Goal: Transaction & Acquisition: Obtain resource

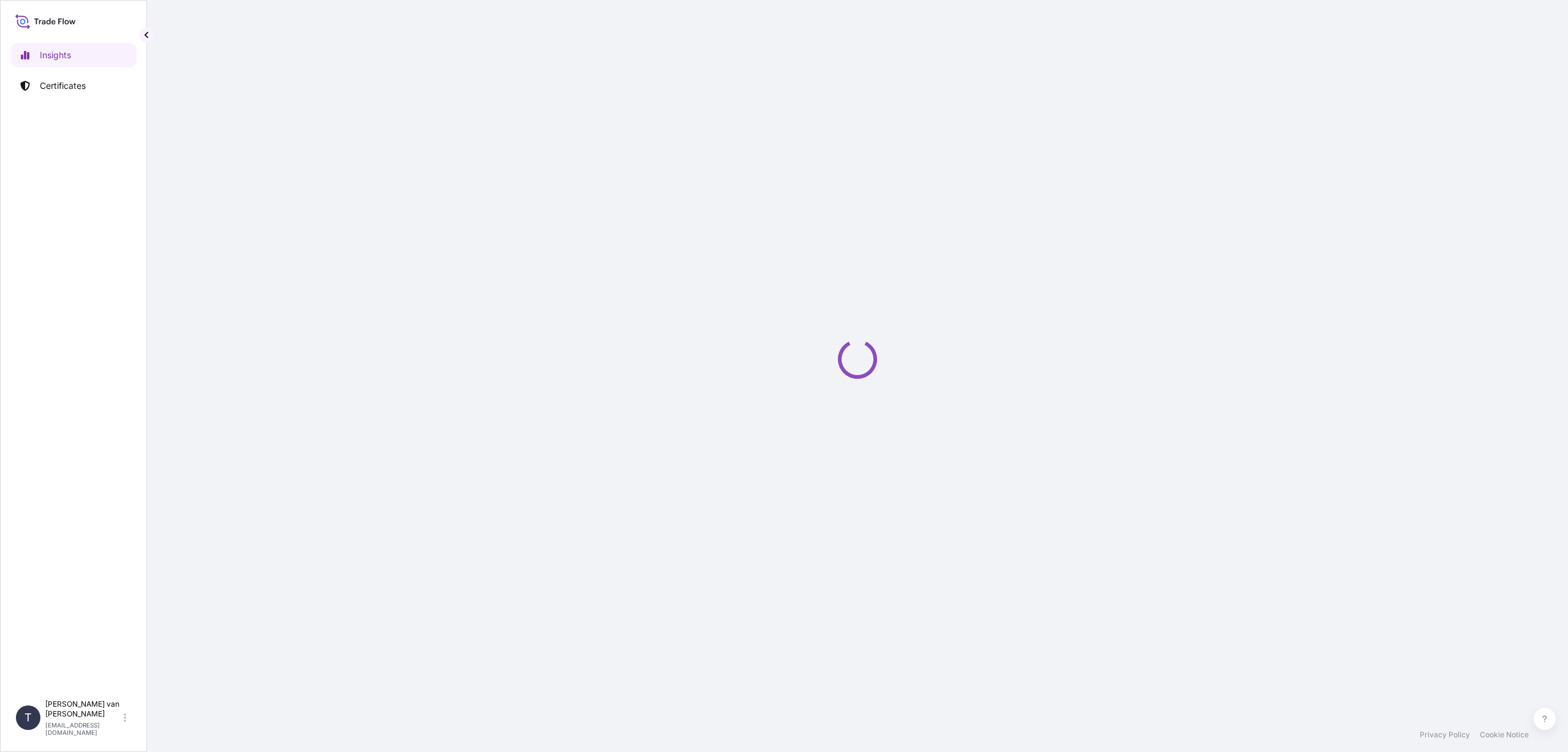
select select "2025"
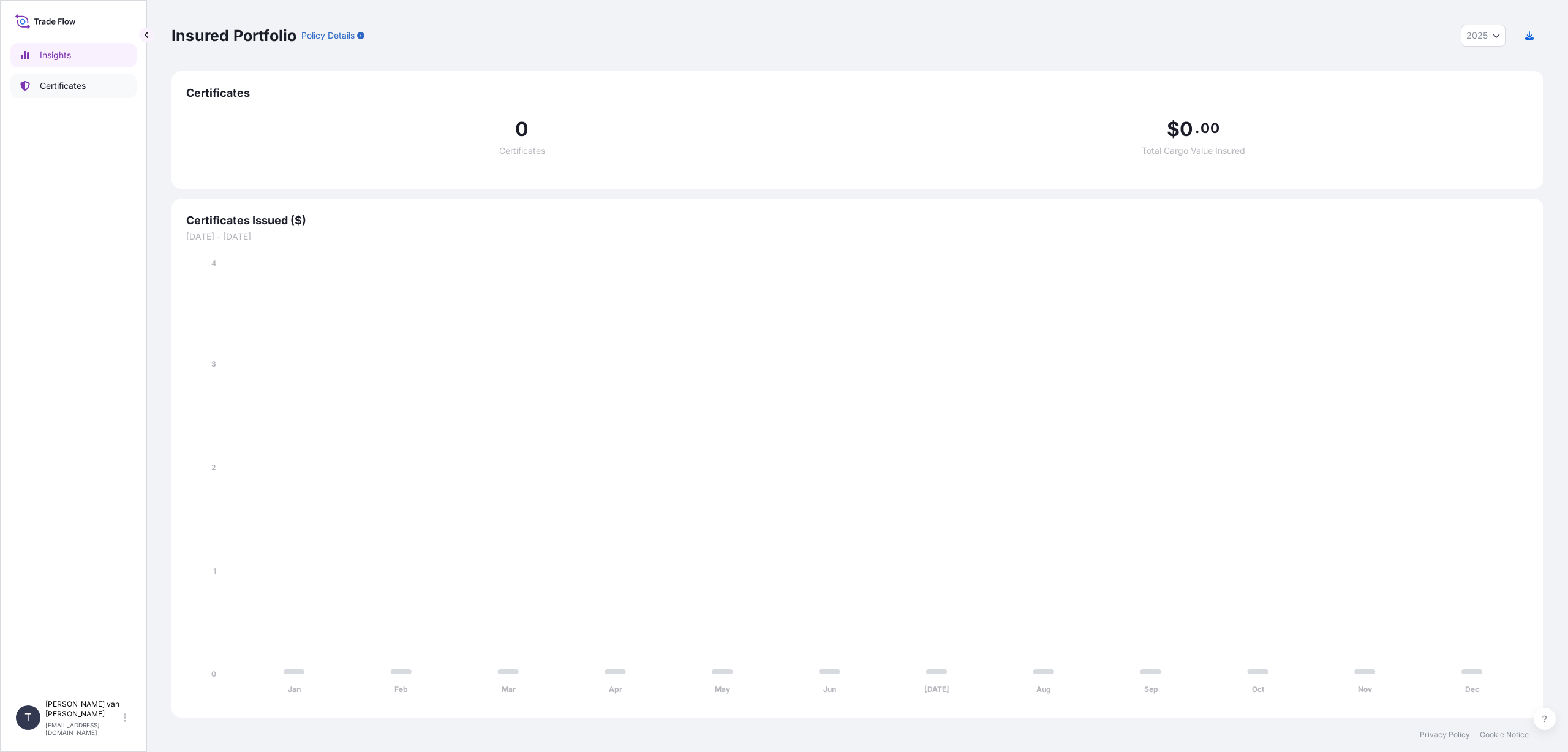
click at [72, 81] on p "Certificates" at bounding box center [62, 86] width 46 height 12
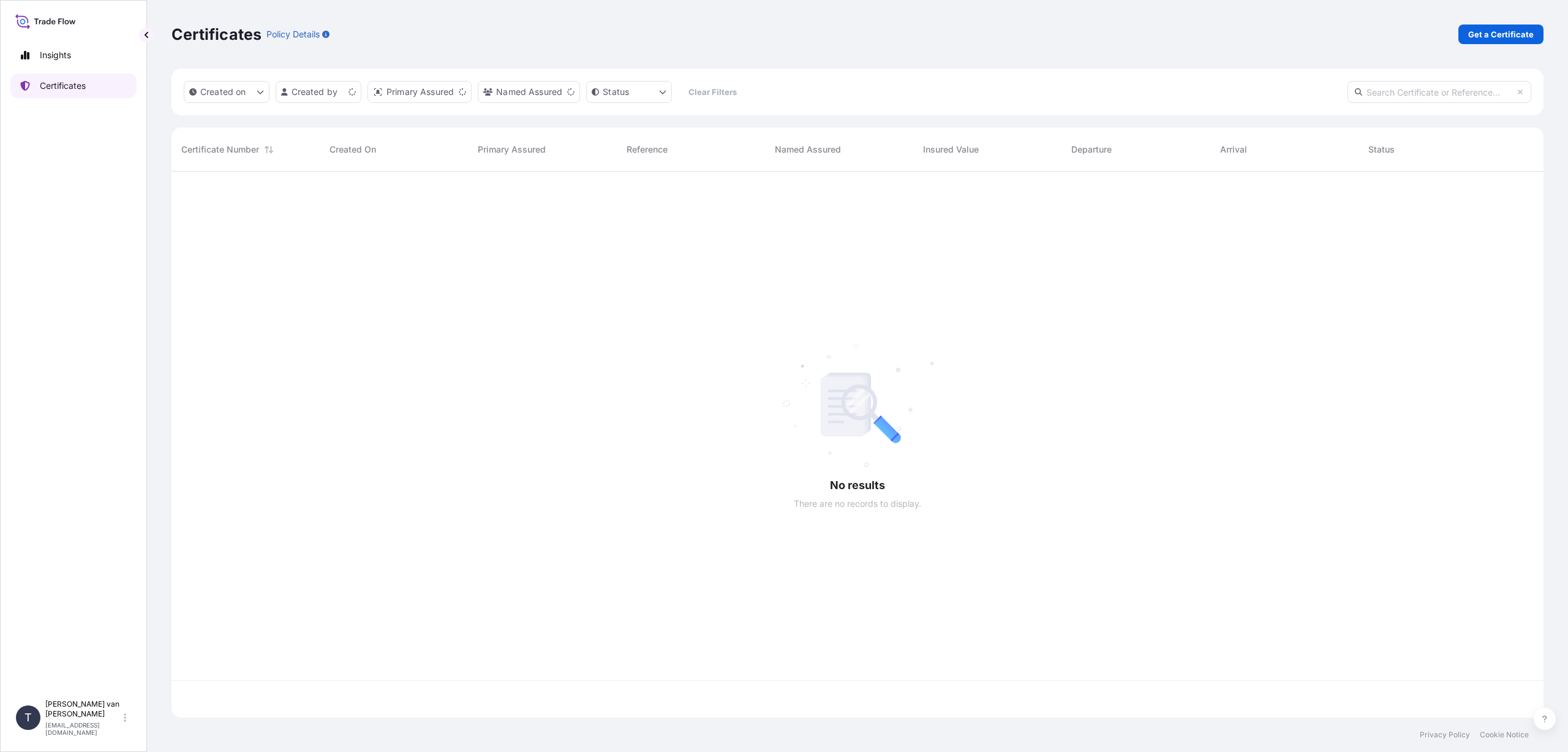
scroll to position [544, 1363]
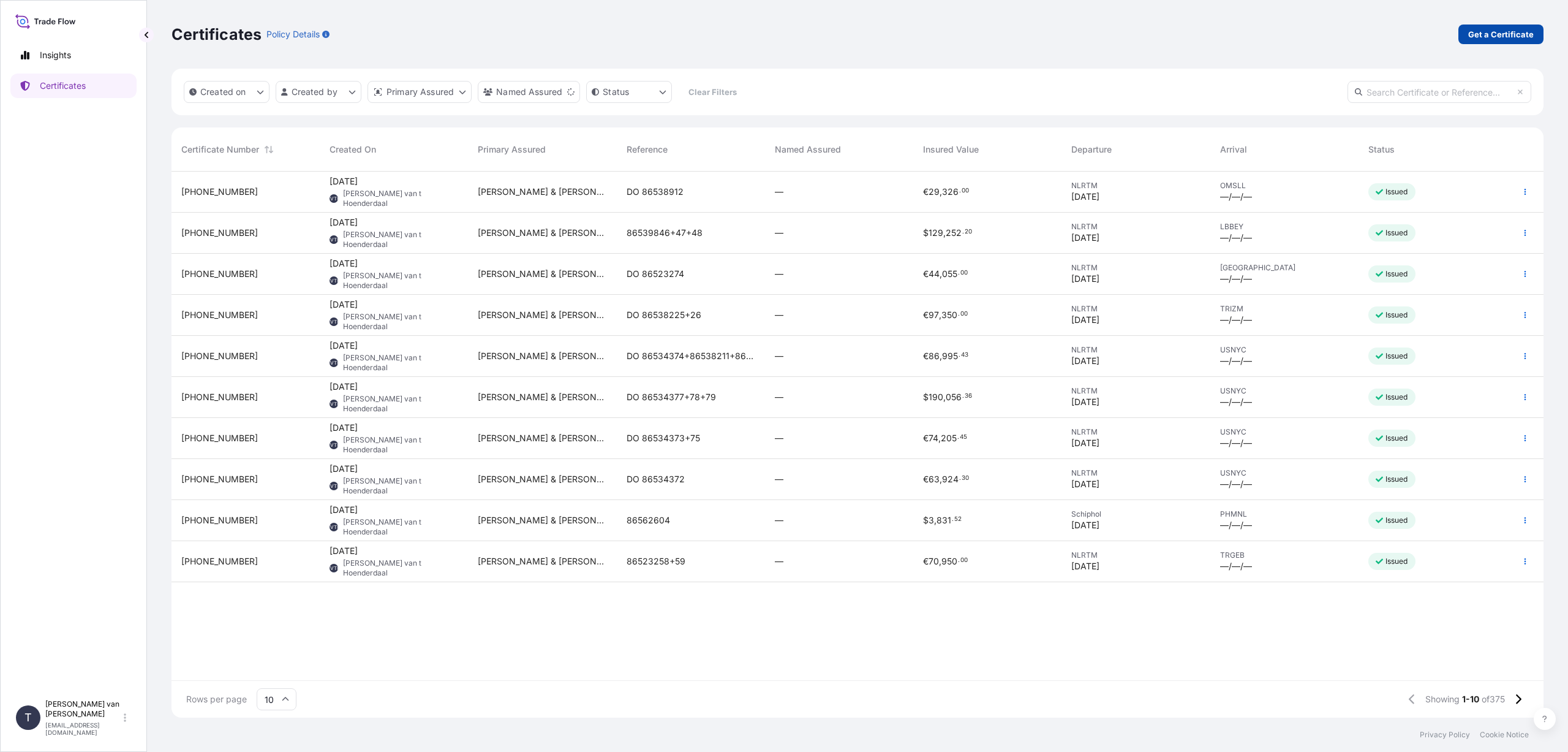
click at [1503, 26] on link "Get a Certificate" at bounding box center [1501, 34] width 85 height 19
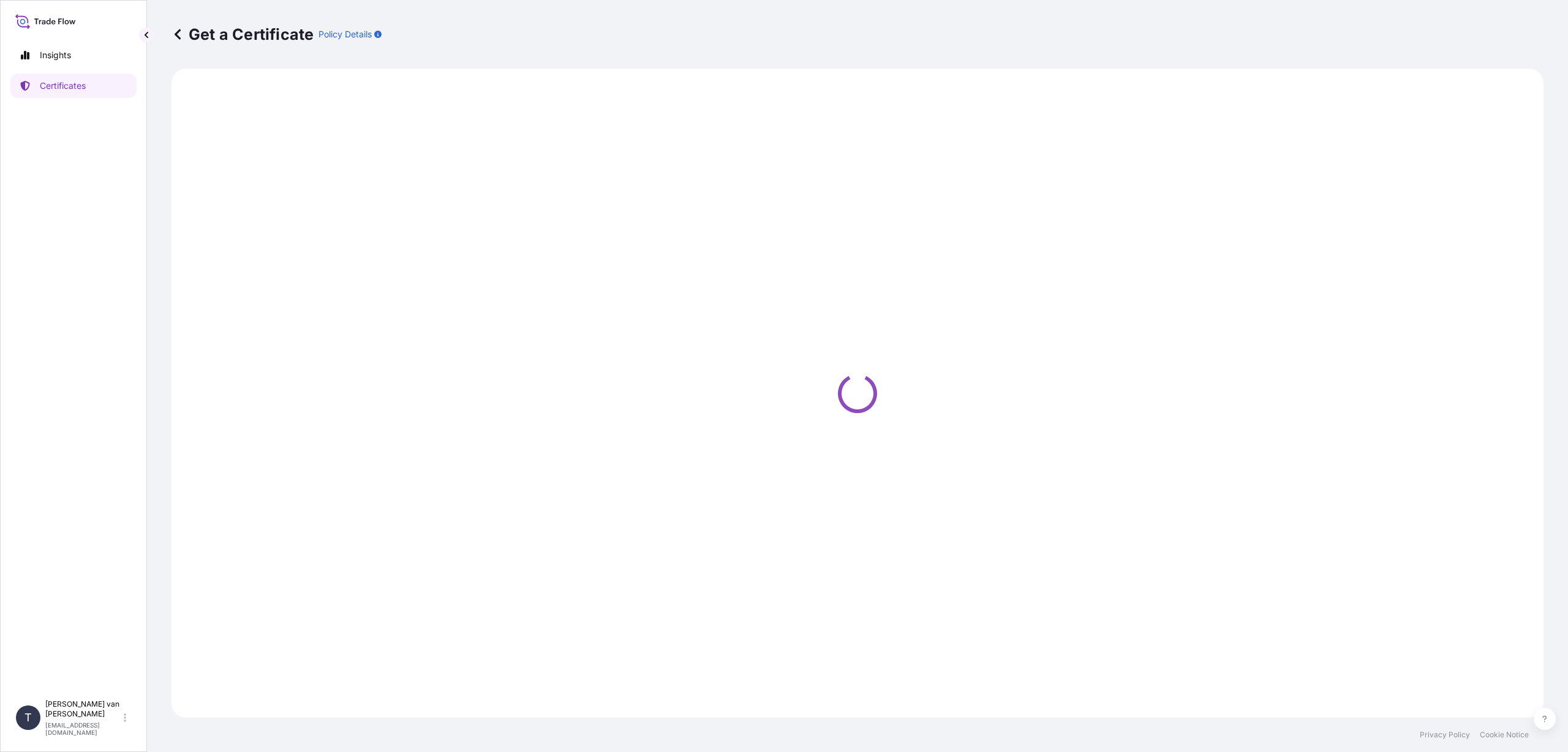
select select "Sea"
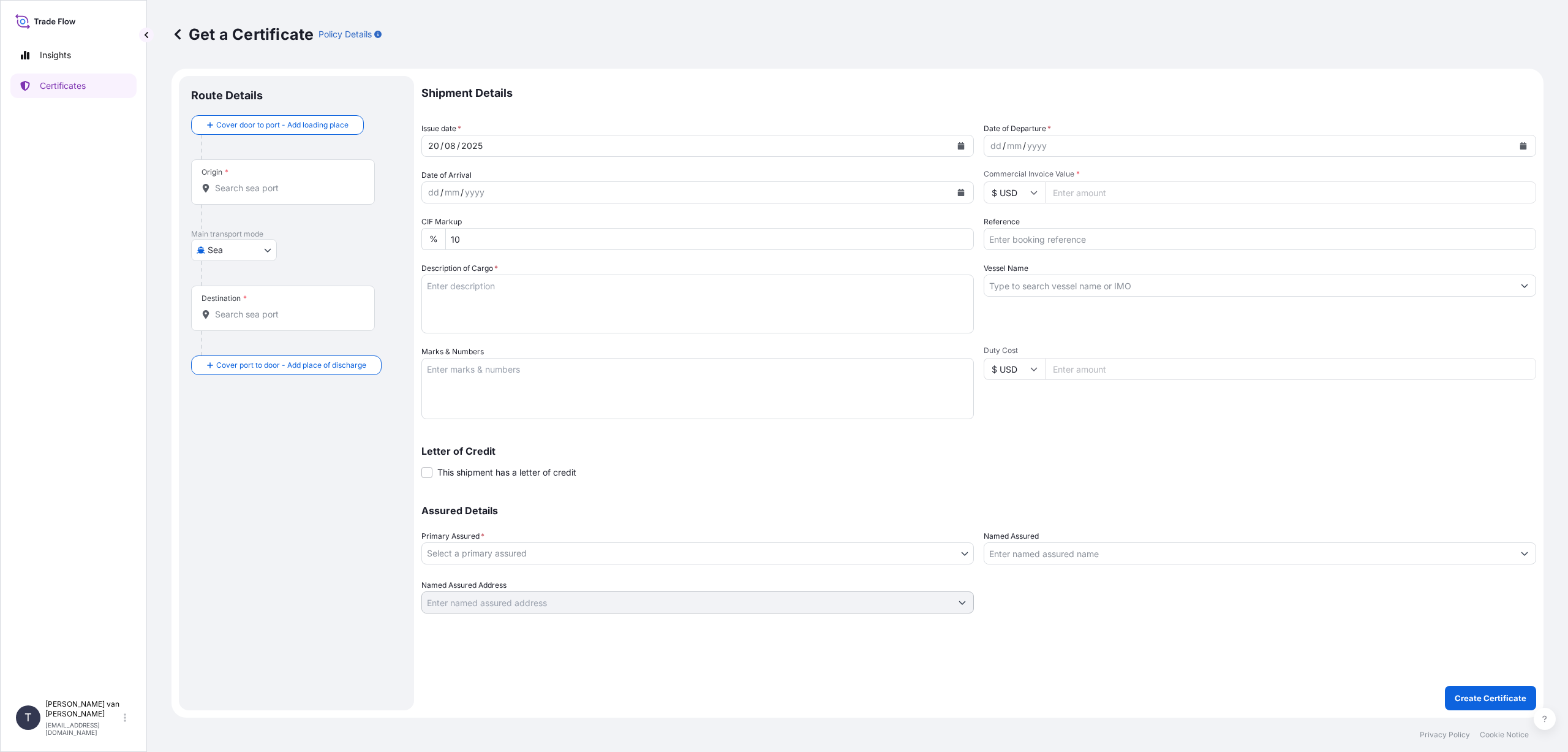
click at [240, 186] on input "Origin *" at bounding box center [287, 188] width 144 height 12
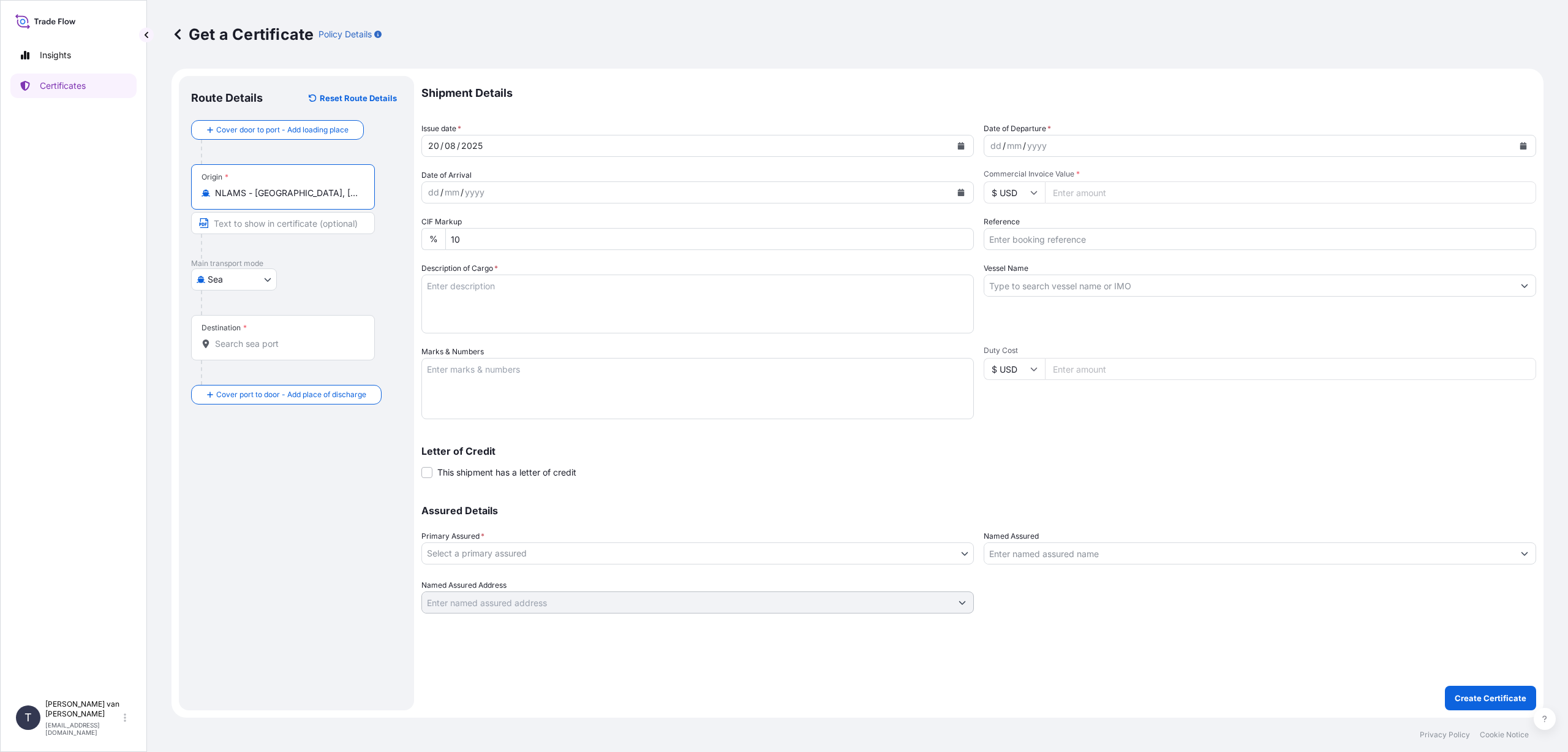
type input "NLAMS - [GEOGRAPHIC_DATA], [GEOGRAPHIC_DATA]"
click at [258, 278] on body "5 options available. Insights Certificates T [PERSON_NAME] van t Hoenderdaal [E…" at bounding box center [784, 376] width 1568 height 752
click at [237, 306] on div "Air" at bounding box center [233, 311] width 76 height 22
click at [256, 319] on input "Destination *" at bounding box center [287, 319] width 144 height 12
type input "INBOM - [GEOGRAPHIC_DATA] (ex [GEOGRAPHIC_DATA]), [GEOGRAPHIC_DATA]"
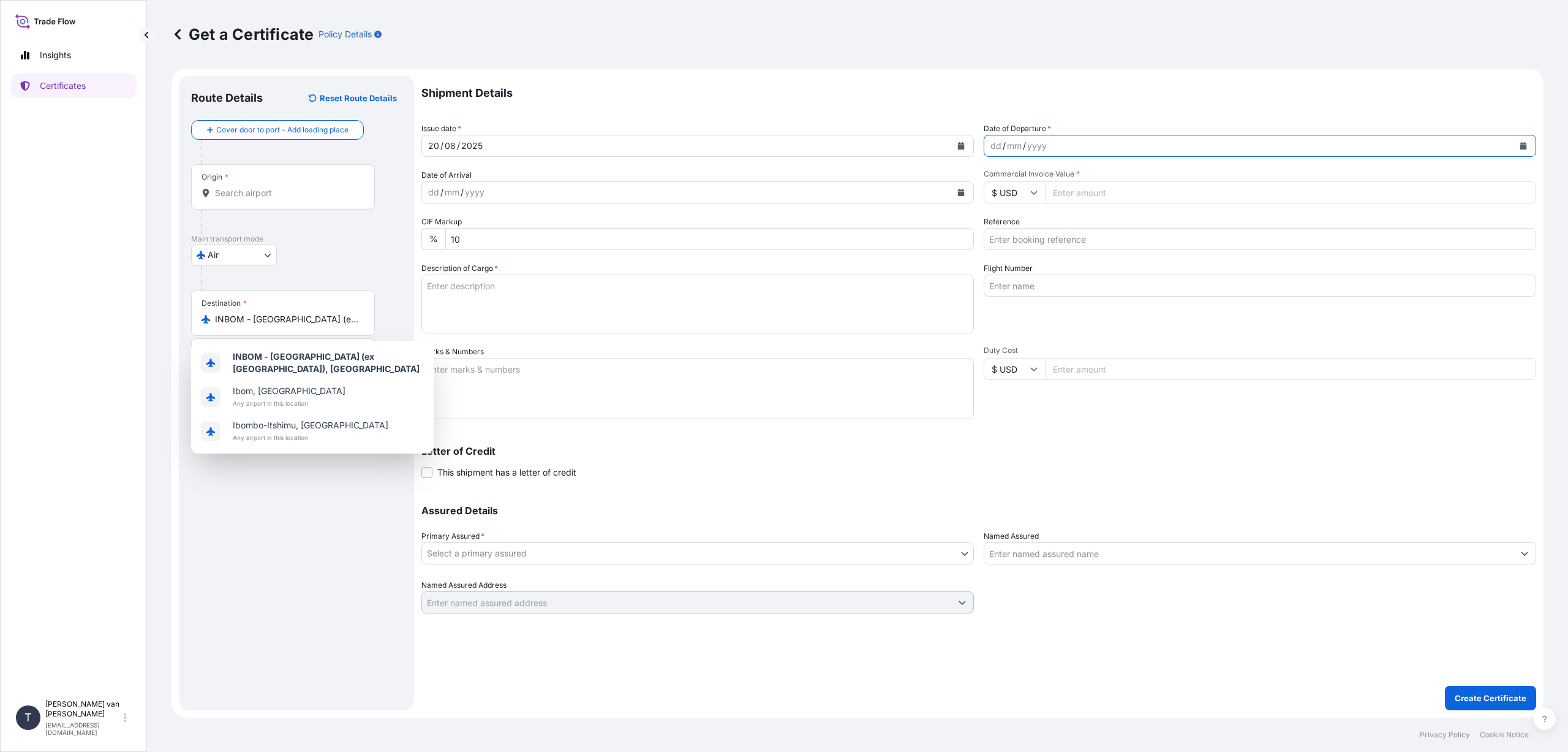
click at [1521, 140] on button "Calendar" at bounding box center [1523, 146] width 19 height 19
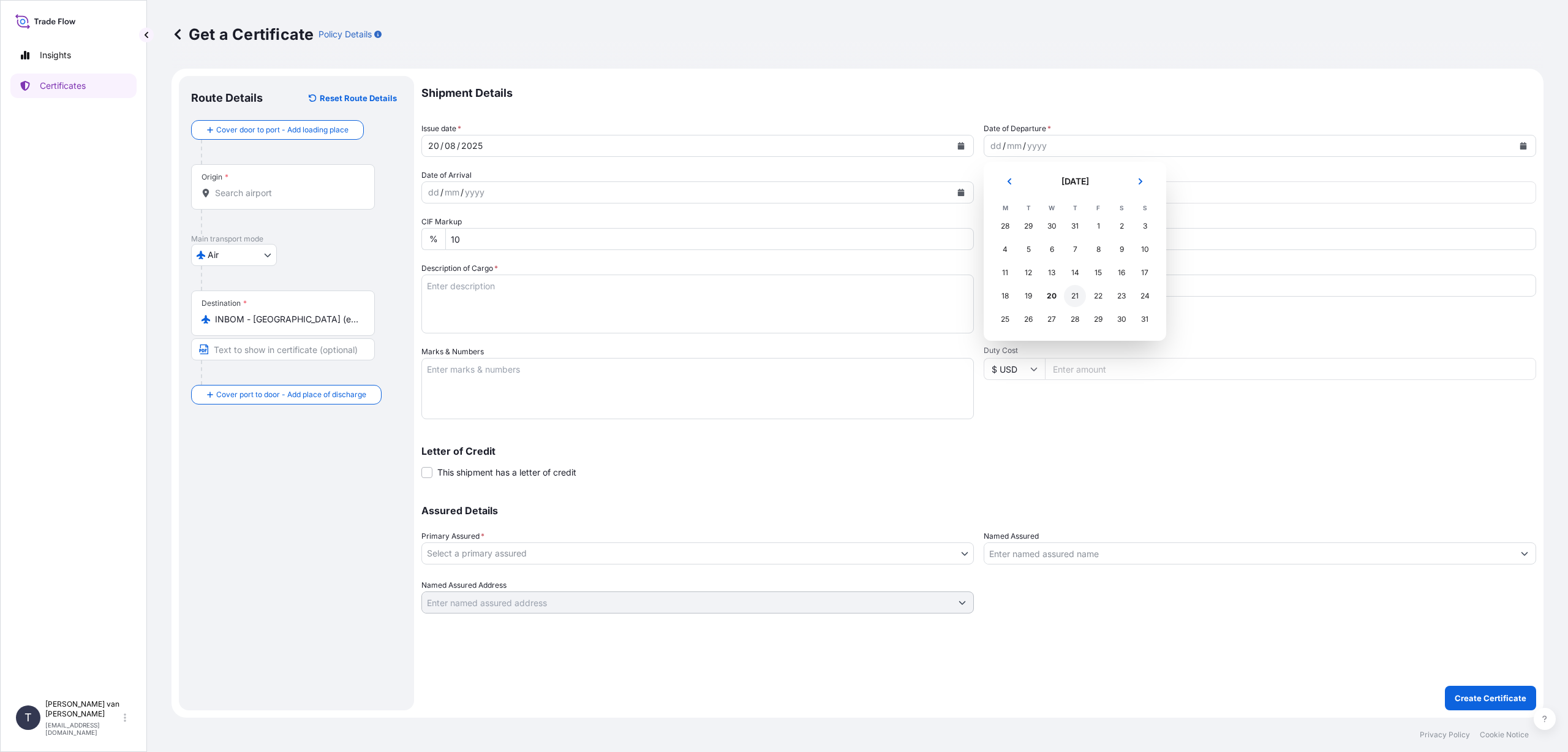
click at [1072, 294] on div "21" at bounding box center [1075, 296] width 22 height 22
click at [1080, 197] on input "Commercial Invoice Value *" at bounding box center [1290, 192] width 491 height 22
type input "2460"
click at [1064, 233] on input "Reference" at bounding box center [1260, 239] width 553 height 22
type input "d"
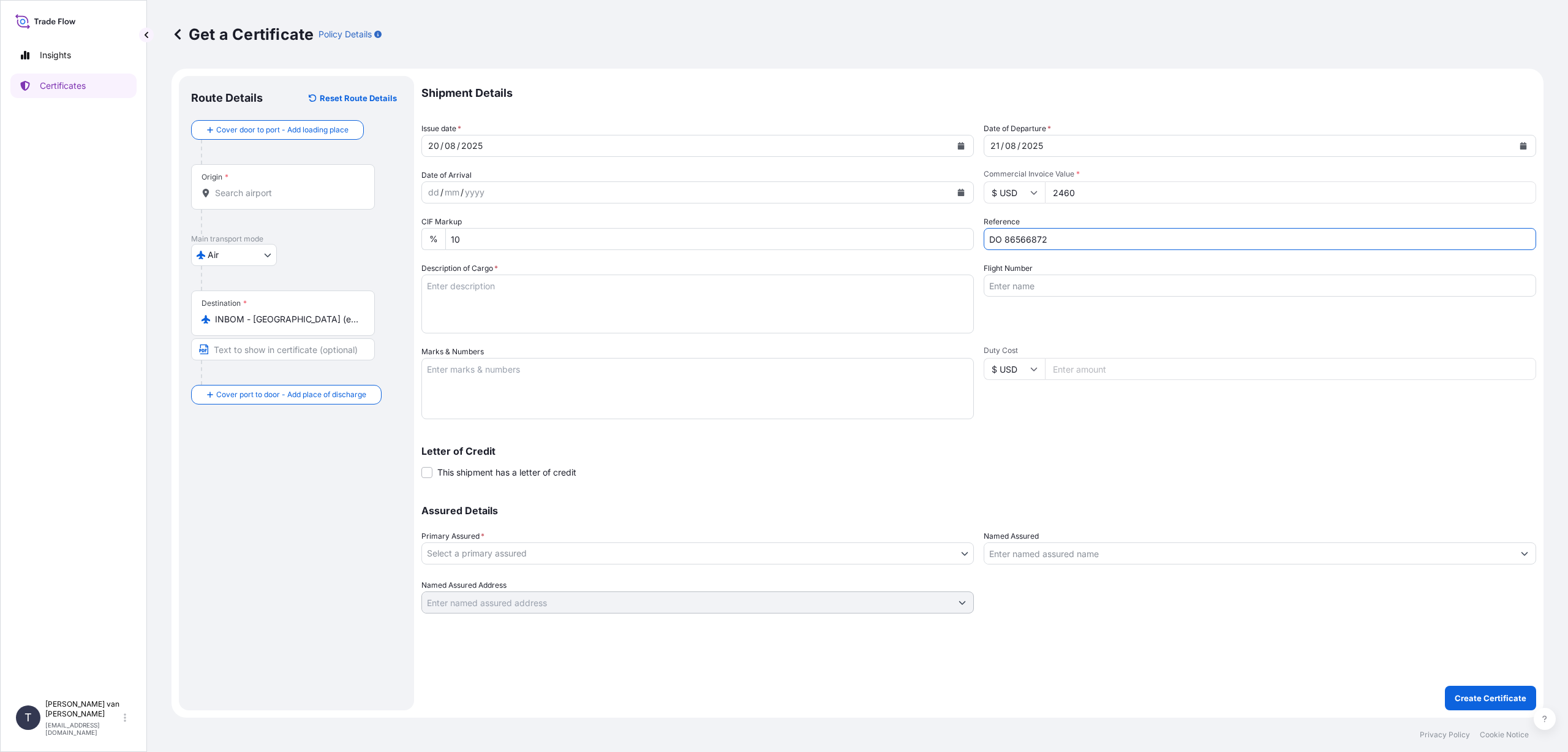
type input "DO 86566872"
click at [1036, 287] on input "Flight Number" at bounding box center [1260, 285] width 553 height 22
drag, startPoint x: 1024, startPoint y: 284, endPoint x: 1104, endPoint y: 321, distance: 88.1
click at [1024, 284] on input "WY 172-21" at bounding box center [1260, 285] width 553 height 22
click at [1211, 494] on div "Assured Details Primary Assured * Select a primary assured [PERSON_NAME] & [PER…" at bounding box center [979, 552] width 1115 height 122
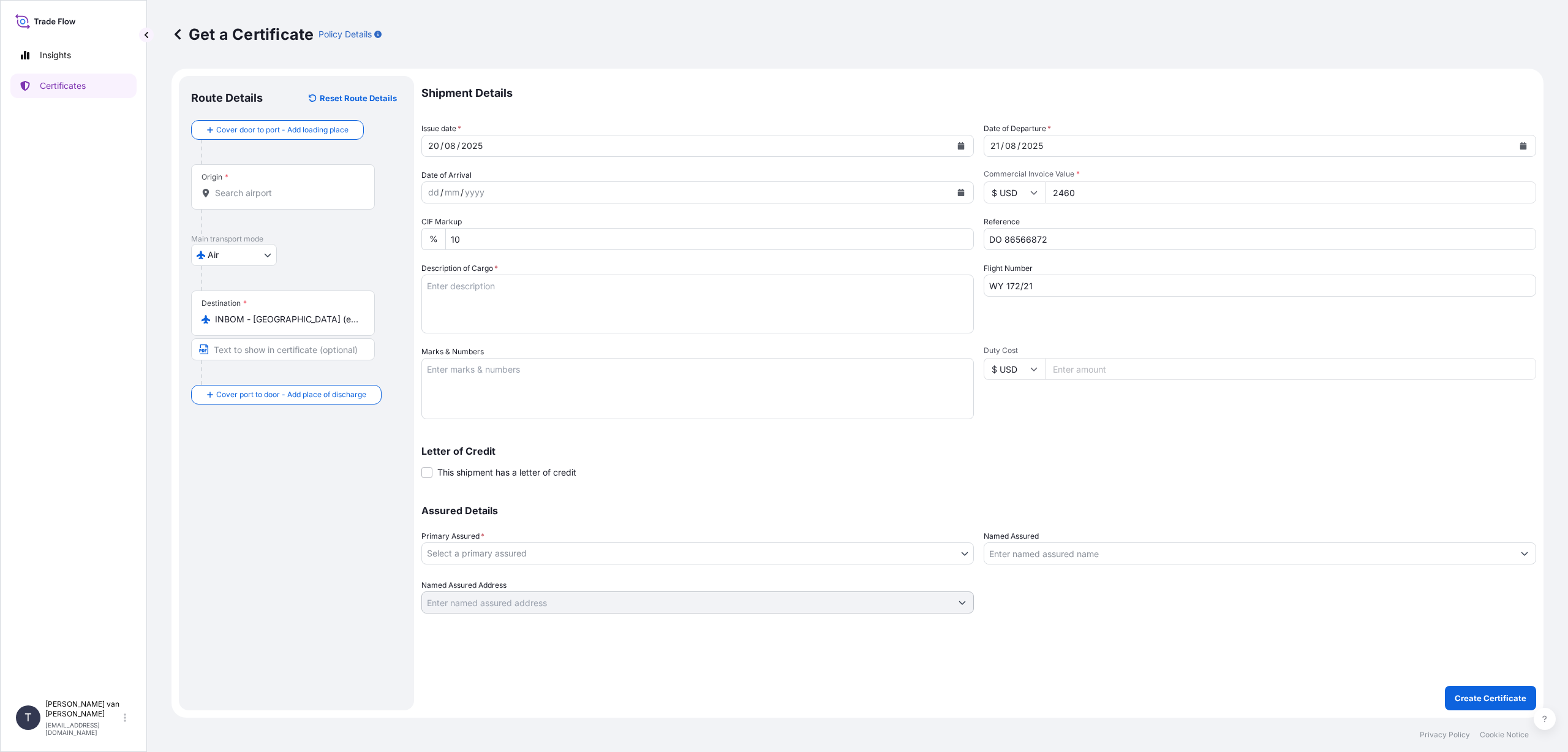
click at [1078, 287] on input "WY 172/21" at bounding box center [1260, 285] width 553 height 22
click at [1079, 283] on input "WY 172/21 WY 201/2" at bounding box center [1260, 285] width 553 height 22
type input "WY 172/21 WY 201/22"
click at [1086, 314] on div "Flight Number WY 172/21 WY 201/22" at bounding box center [1260, 298] width 553 height 71
click at [435, 293] on textarea "Description of Cargo *" at bounding box center [698, 303] width 553 height 59
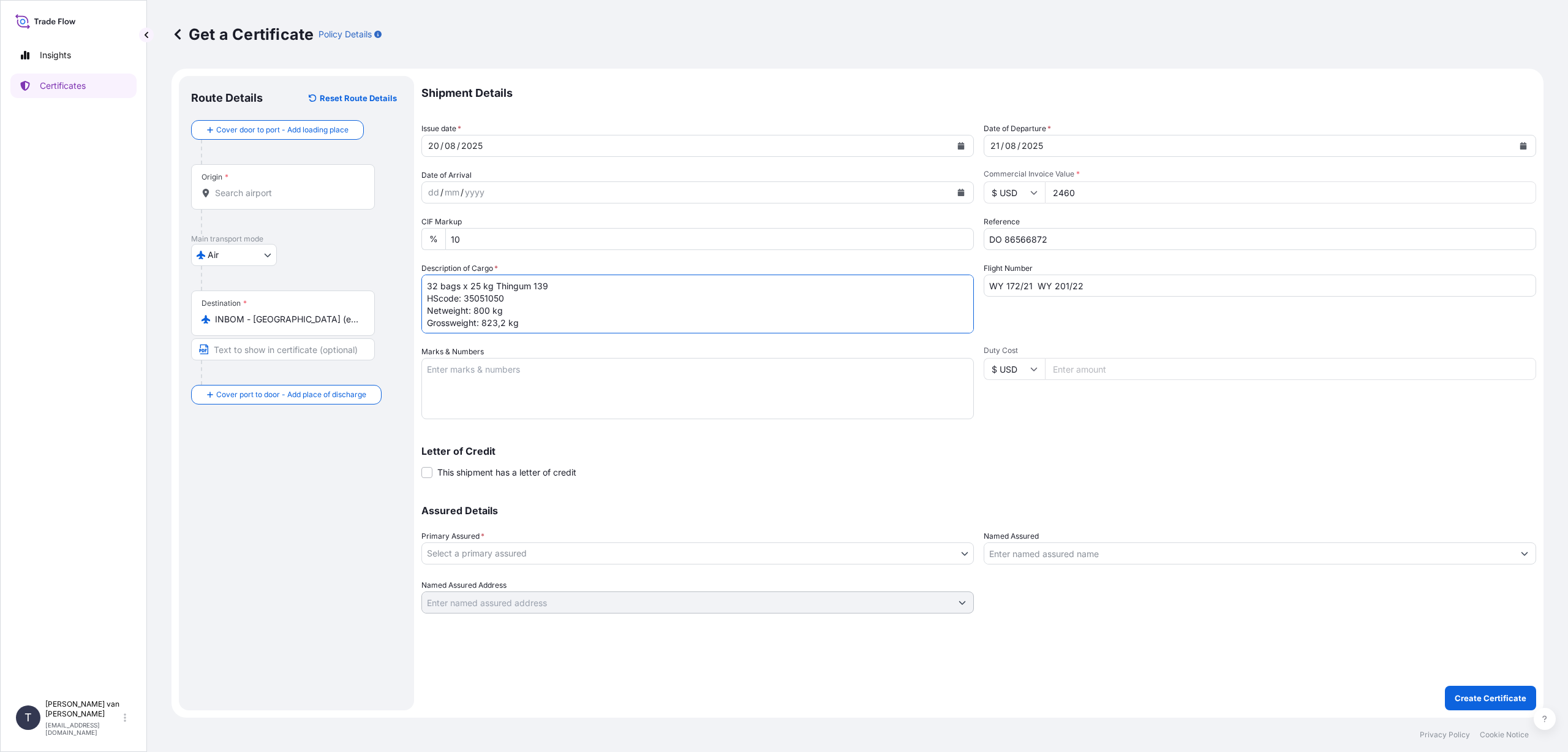
type textarea "32 bags x 25 kg Thingum 139 HScode: 35051050 Netweight: 800 kg Grossweight: 823…"
click at [588, 393] on textarea "Marks & Numbers" at bounding box center [698, 388] width 553 height 61
click at [500, 380] on textarea "Marks & Numbers" at bounding box center [698, 388] width 553 height 61
type textarea "d"
type textarea "DO: 86566872 SO: 2583417 PO: 7350021691"
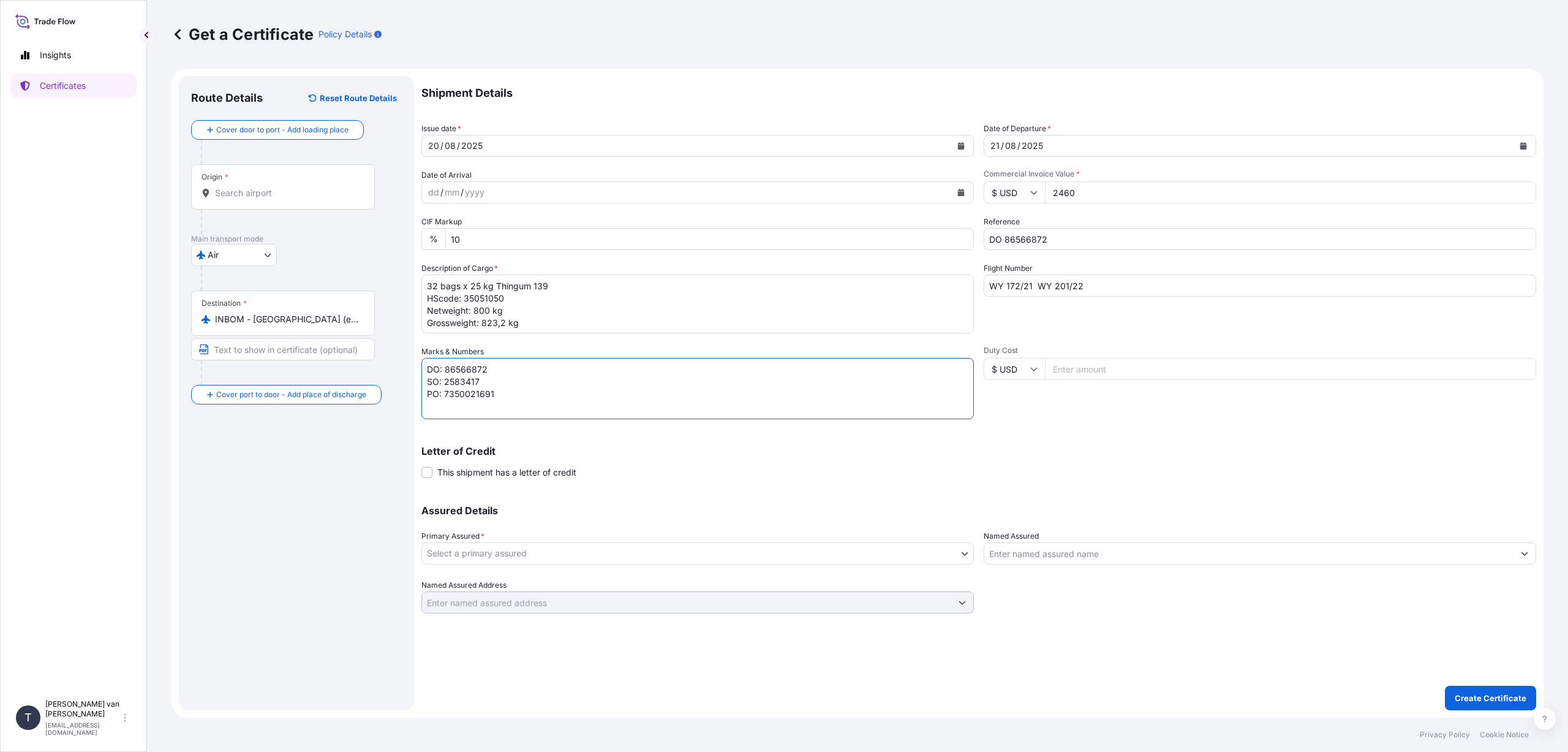
click at [645, 549] on body "Insights Certificates T [PERSON_NAME] van t Hoenderdaal [EMAIL_ADDRESS][DOMAIN_…" at bounding box center [784, 376] width 1568 height 752
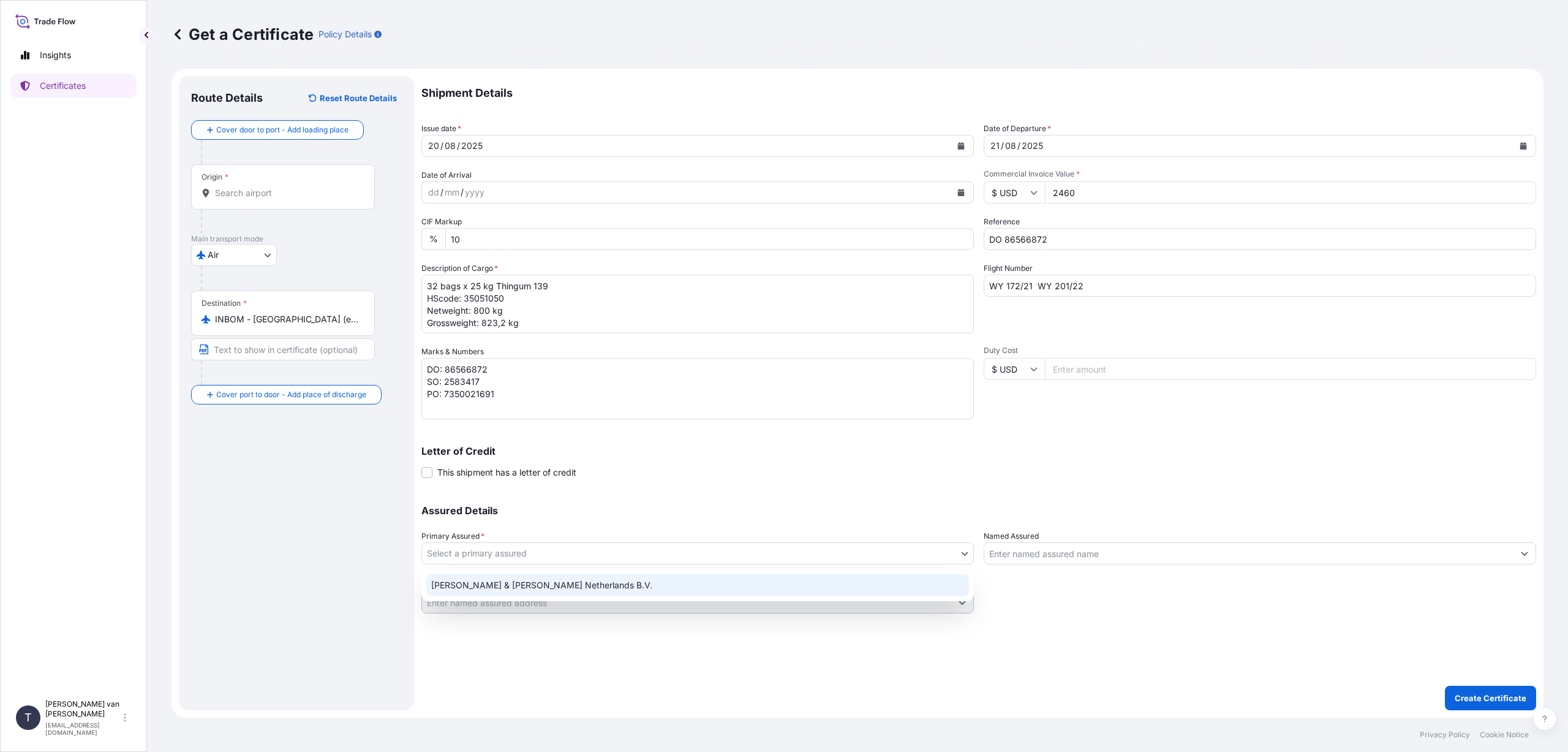
click at [620, 592] on div "[PERSON_NAME] & [PERSON_NAME] Netherlands B.V." at bounding box center [698, 585] width 543 height 22
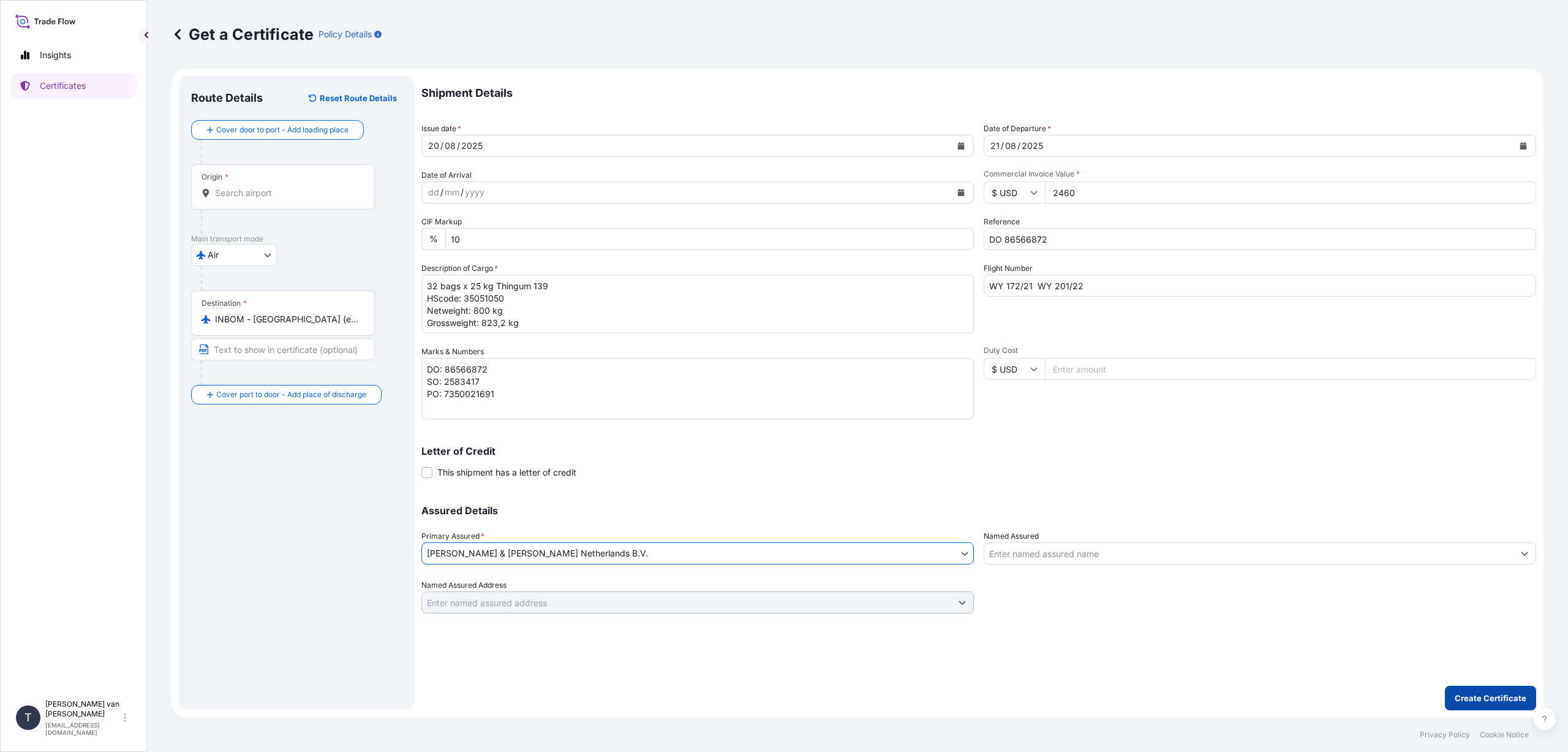
click at [1472, 700] on p "Create Certificate" at bounding box center [1490, 698] width 71 height 12
click at [229, 194] on input "Origin * Please select an origin" at bounding box center [287, 193] width 144 height 12
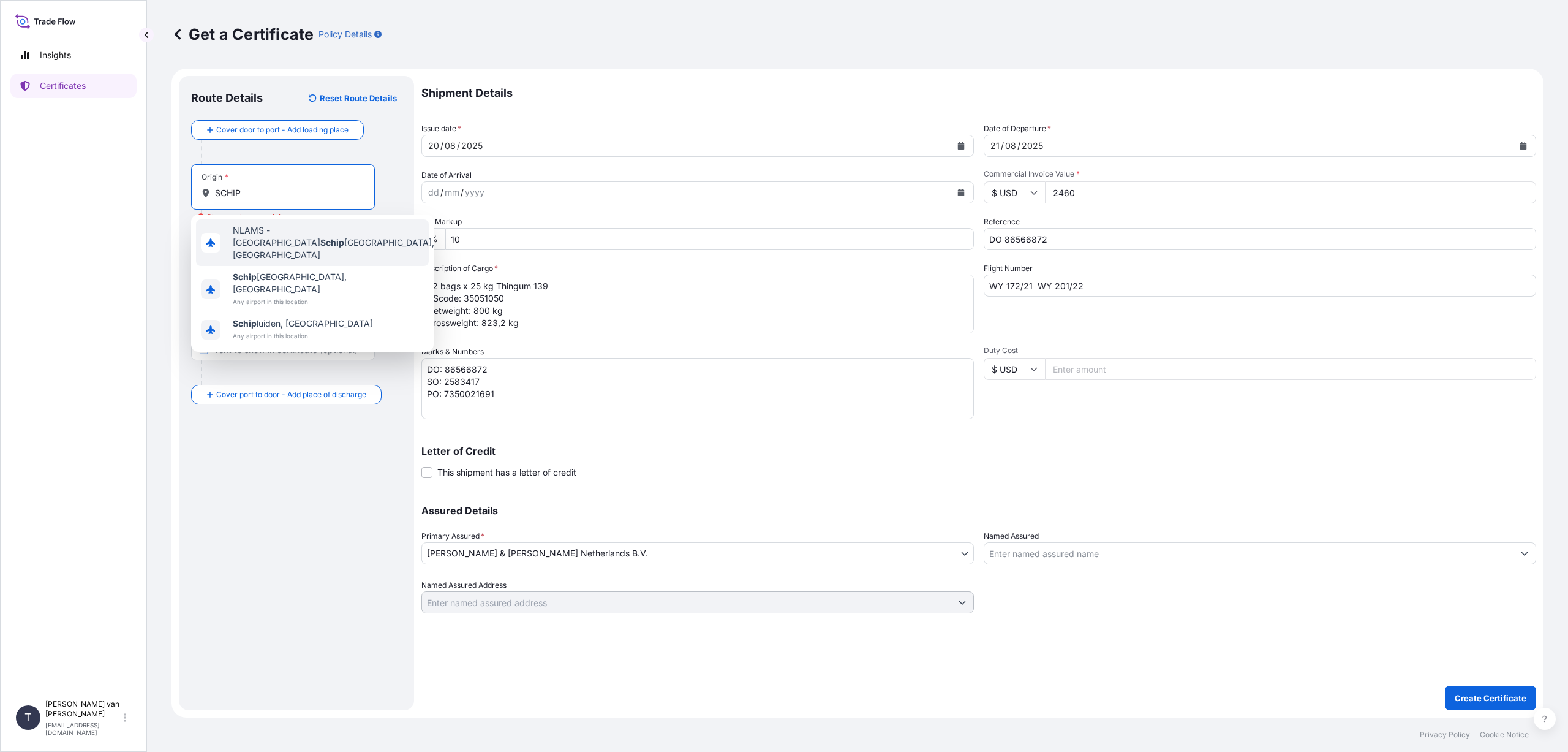
click at [285, 233] on span "NLAMS - [GEOGRAPHIC_DATA] Schip [GEOGRAPHIC_DATA], [GEOGRAPHIC_DATA]" at bounding box center [333, 242] width 201 height 37
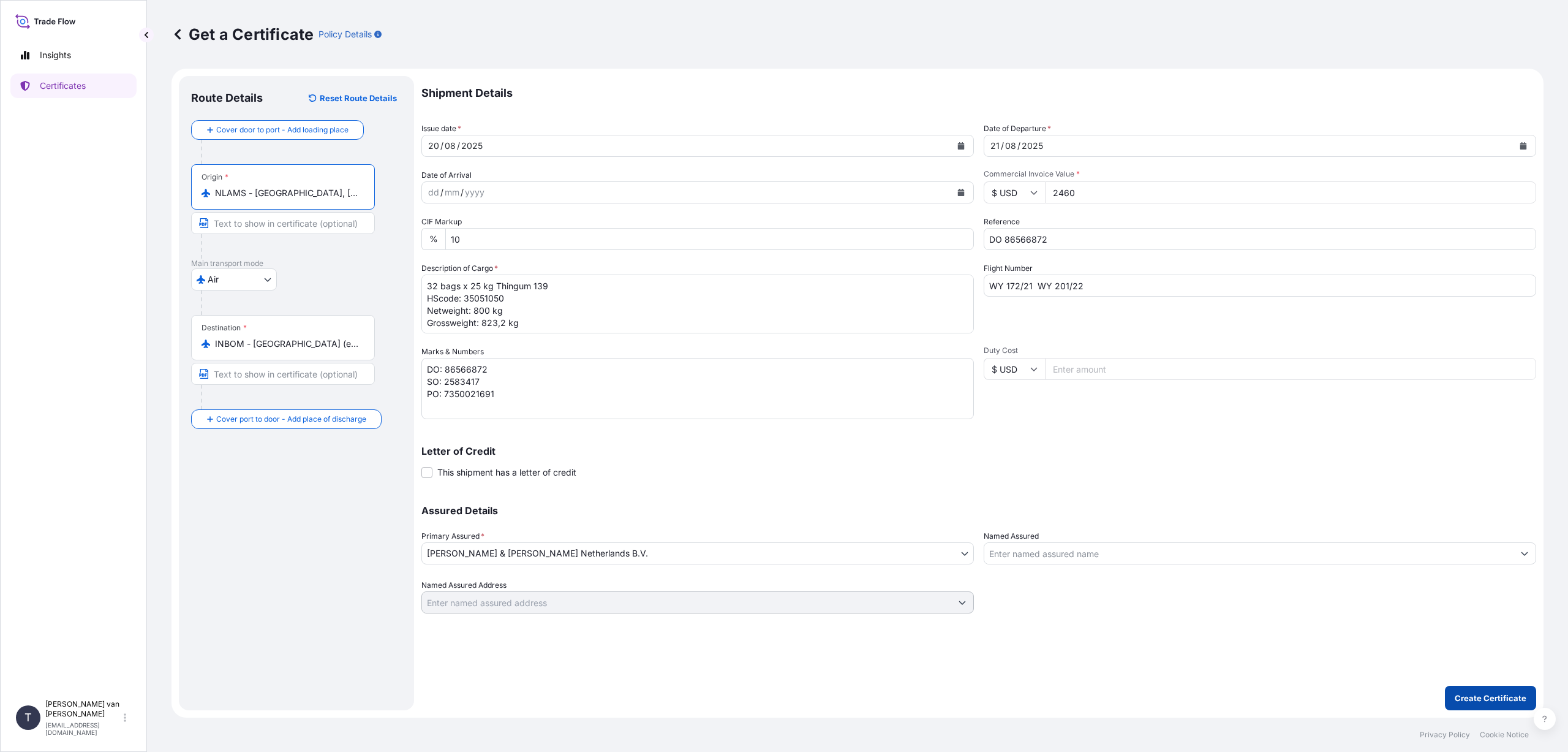
type input "NLAMS - [GEOGRAPHIC_DATA], [GEOGRAPHIC_DATA]"
click at [1484, 697] on p "Create Certificate" at bounding box center [1490, 698] width 71 height 12
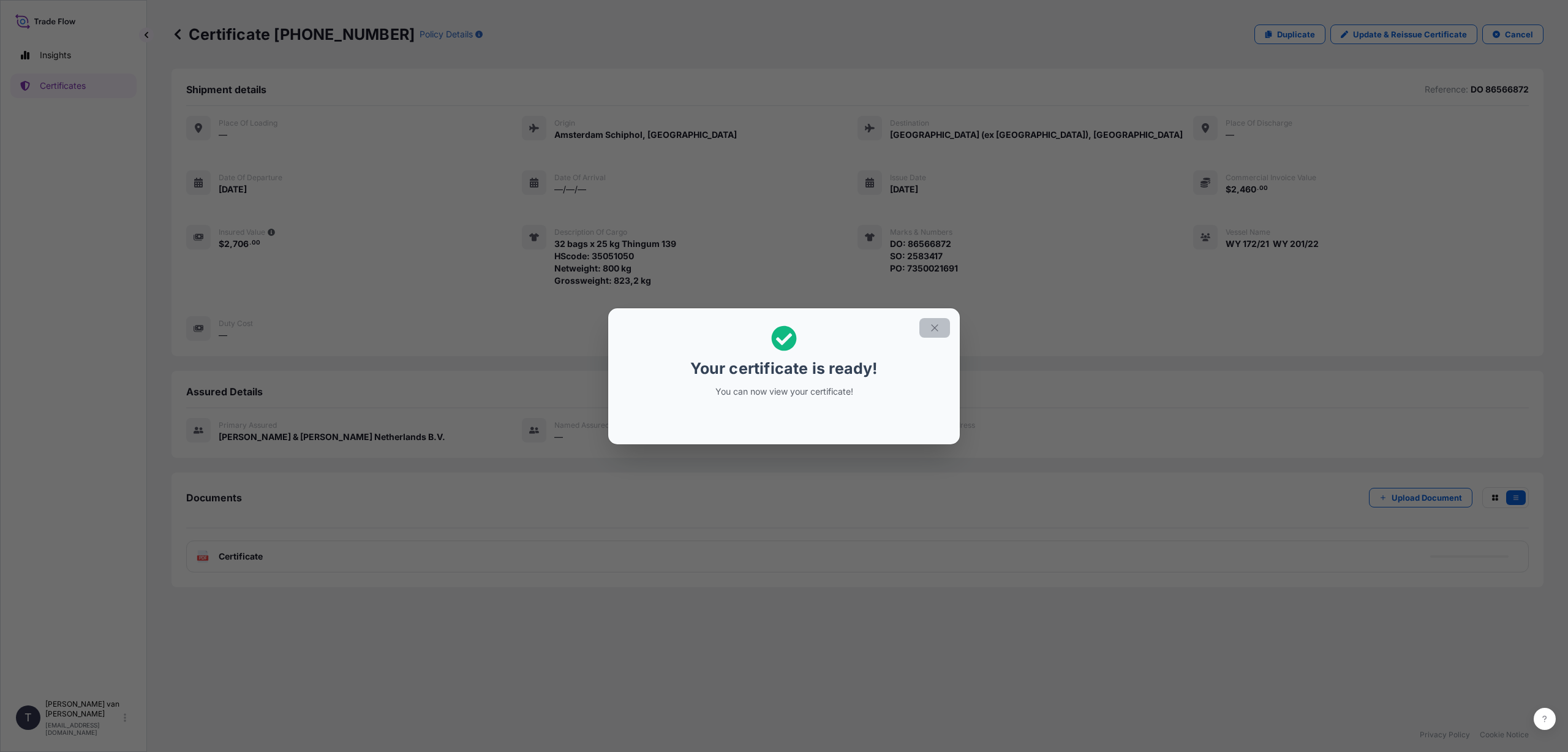
click at [934, 328] on icon "button" at bounding box center [935, 328] width 11 height 11
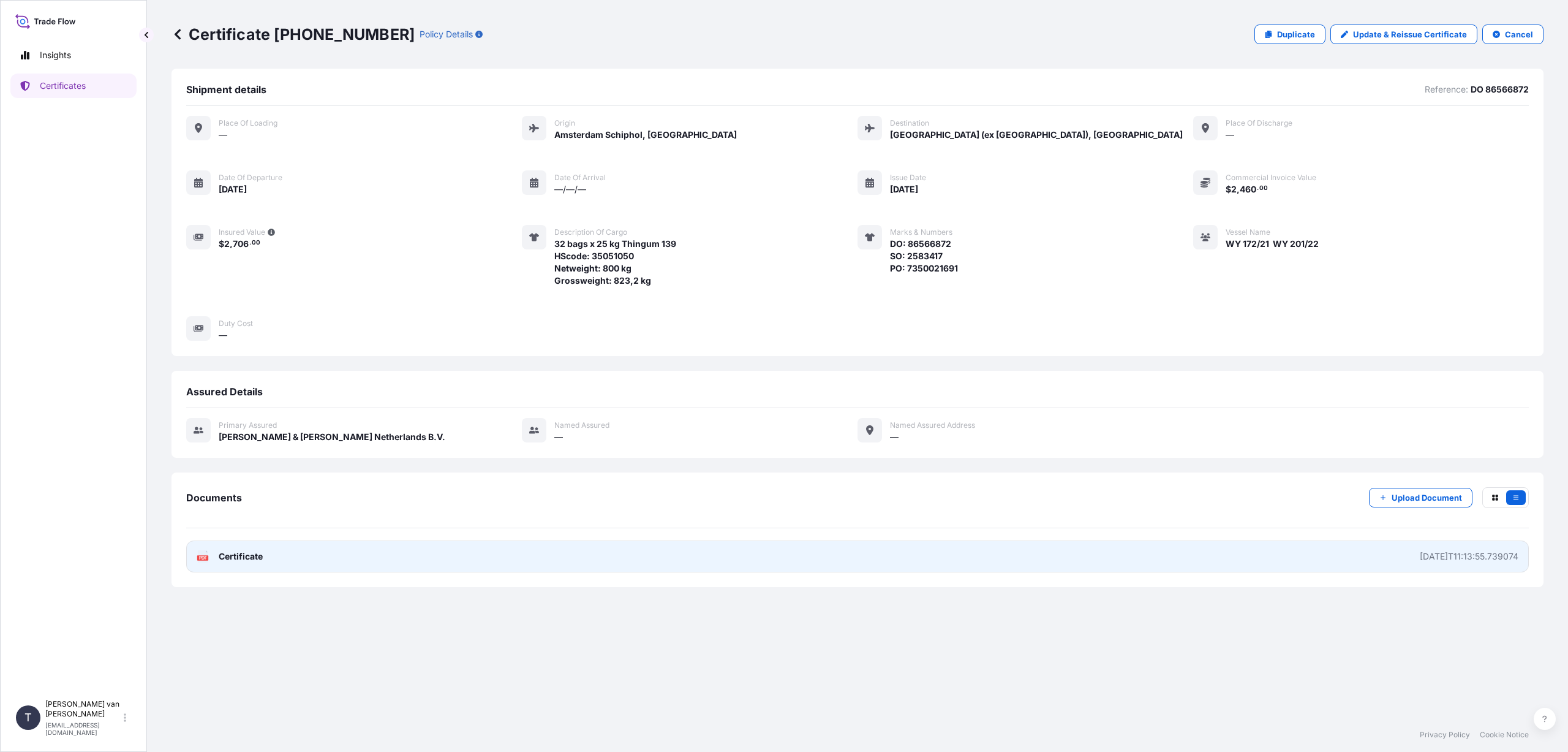
click at [378, 562] on link "PDF Certificate [DATE]T11:13:55.739074" at bounding box center [857, 556] width 1342 height 32
